Goal: Transaction & Acquisition: Purchase product/service

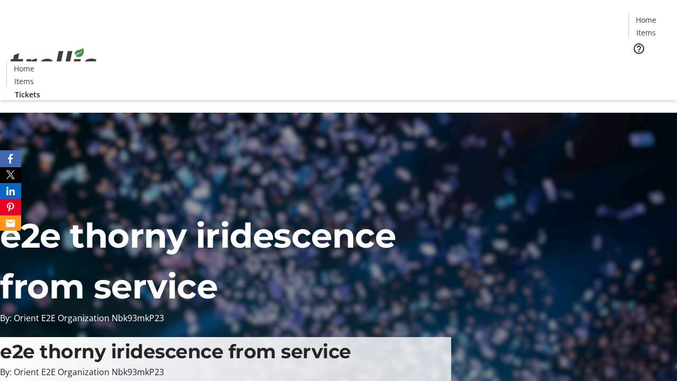
click at [636, 61] on span "Tickets" at bounding box center [648, 66] width 25 height 11
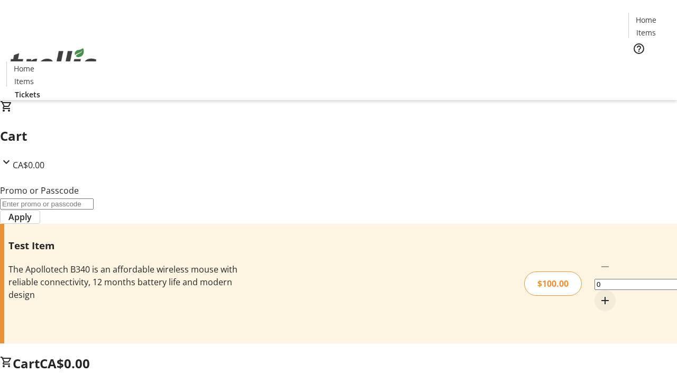
click at [598, 294] on mat-icon "Increment by one" at bounding box center [604, 300] width 13 height 13
type input "1"
type input "PERCENT"
